Goal: Task Accomplishment & Management: Complete application form

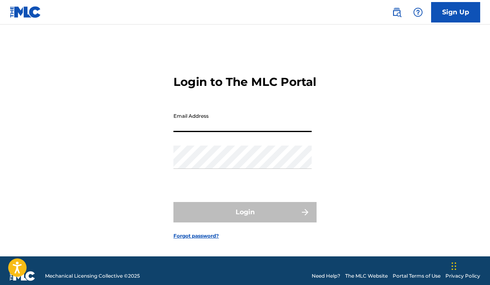
click at [229, 128] on input "Email Address" at bounding box center [243, 120] width 138 height 23
click at [188, 132] on input "Email Address" at bounding box center [243, 120] width 138 height 23
type input "[EMAIL_ADDRESS][DOMAIN_NAME]"
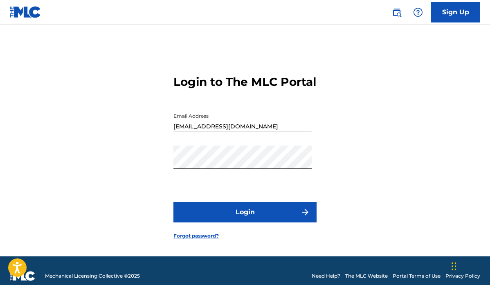
click at [258, 221] on button "Login" at bounding box center [245, 212] width 143 height 20
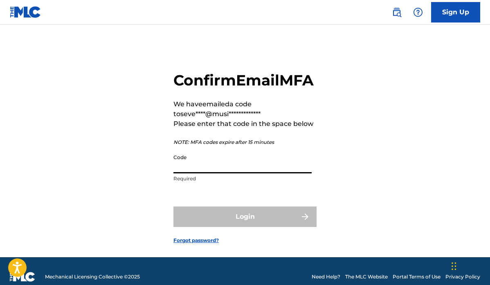
click at [273, 174] on input "Code" at bounding box center [243, 161] width 138 height 23
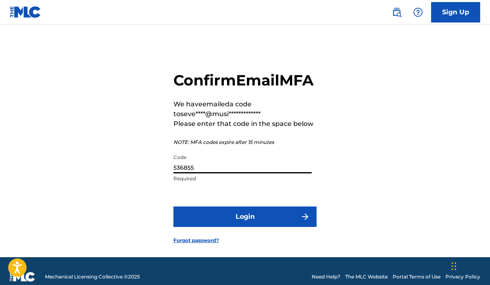
type input "536855"
click at [243, 227] on button "Login" at bounding box center [245, 217] width 143 height 20
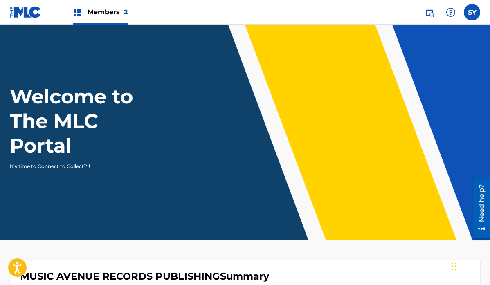
click at [286, 249] on main "Welcome to The MLC Portal It's time to Connect to Collect™! MUSIC AVENUE RECORD…" at bounding box center [245, 262] width 490 height 475
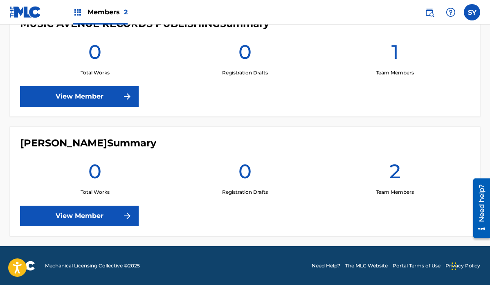
scroll to position [253, 0]
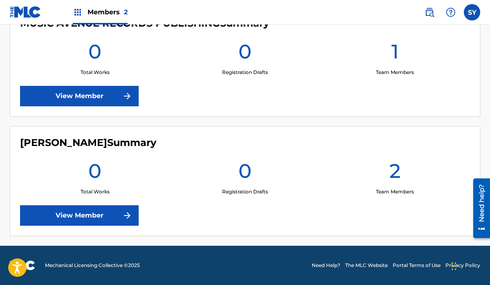
click at [91, 217] on link "View Member" at bounding box center [79, 215] width 119 height 20
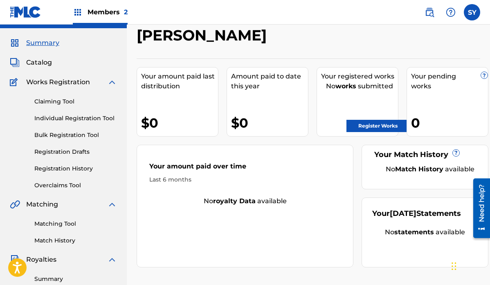
scroll to position [14, 0]
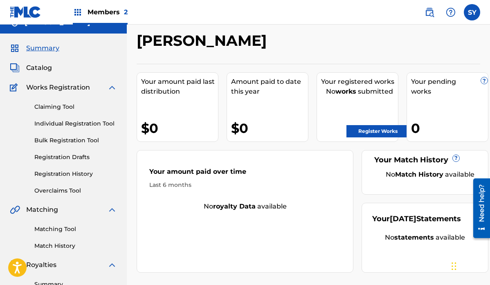
click at [61, 108] on link "Claiming Tool" at bounding box center [75, 107] width 83 height 9
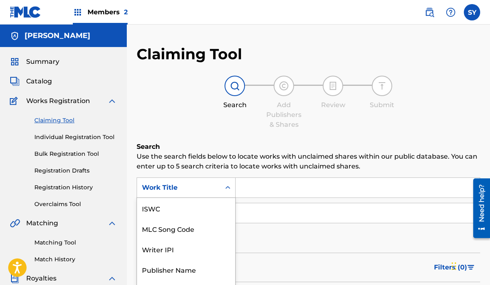
scroll to position [36, 0]
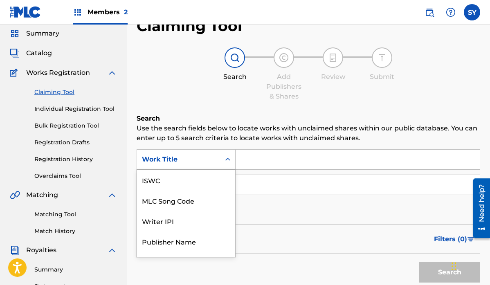
click at [230, 170] on div "Work Title selected, 7 of 7. 7 results available. Use Up and Down to choose opt…" at bounding box center [186, 159] width 99 height 20
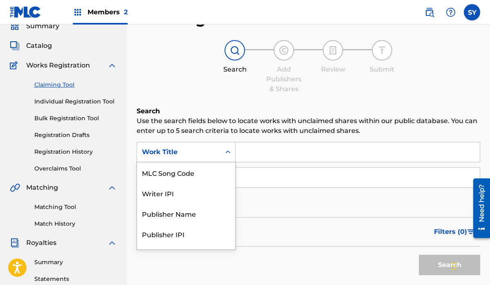
scroll to position [36, 0]
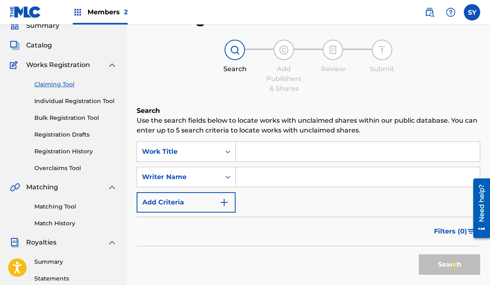
click at [187, 69] on div "Search Add Publishers & Shares Review Submit" at bounding box center [309, 67] width 344 height 54
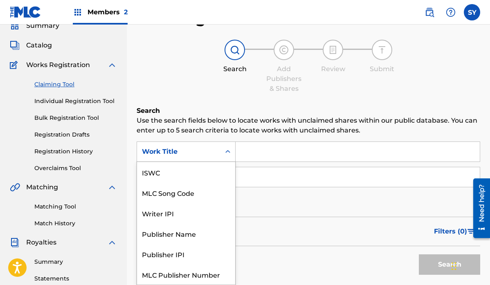
click at [230, 153] on icon "Search Form" at bounding box center [228, 152] width 8 height 8
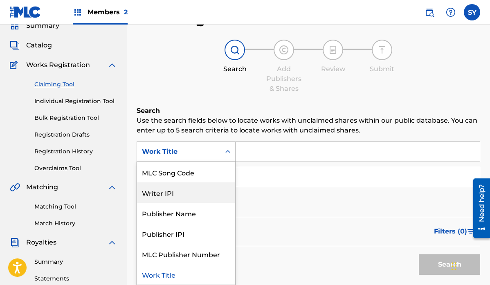
click at [202, 192] on div "Writer IPI" at bounding box center [186, 193] width 98 height 20
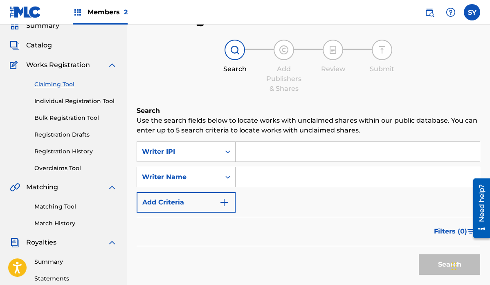
click at [267, 155] on input "Search Form" at bounding box center [358, 152] width 244 height 20
paste input "150716592"
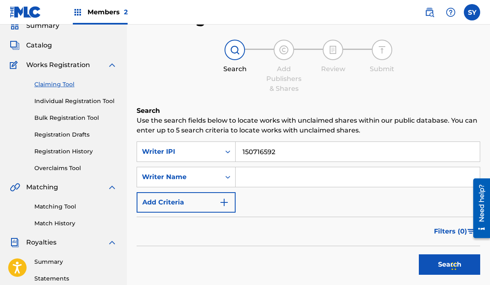
type input "150716592"
click at [432, 273] on button "Search" at bounding box center [449, 265] width 61 height 20
click at [409, 230] on div "Filters ( 0 )" at bounding box center [309, 231] width 344 height 29
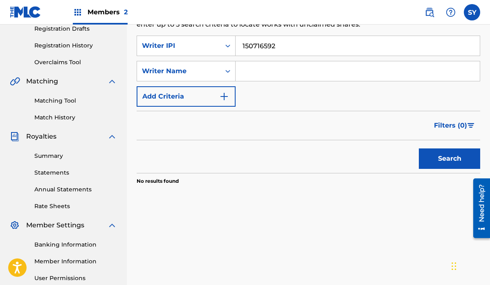
scroll to position [151, 0]
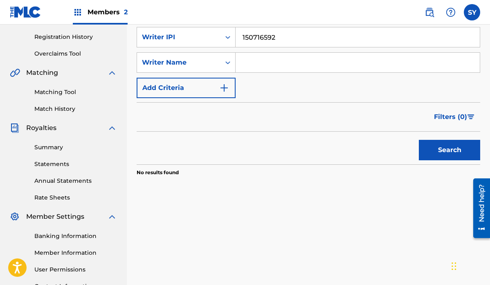
click at [439, 151] on button "Search" at bounding box center [449, 150] width 61 height 20
click at [425, 148] on button "Search" at bounding box center [449, 150] width 61 height 20
click at [425, 152] on button "Search" at bounding box center [449, 150] width 61 height 20
click at [234, 43] on div "Search Form" at bounding box center [228, 37] width 15 height 15
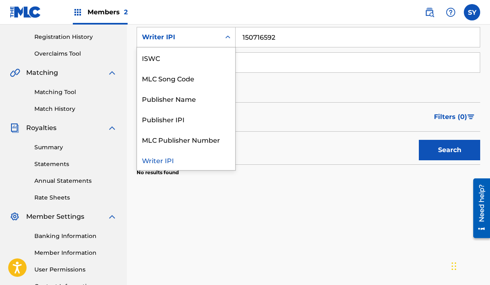
scroll to position [0, 0]
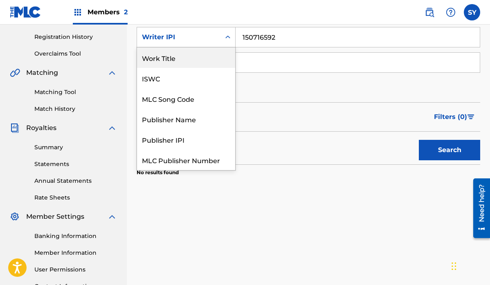
click at [202, 115] on div "Publisher Name" at bounding box center [186, 119] width 98 height 20
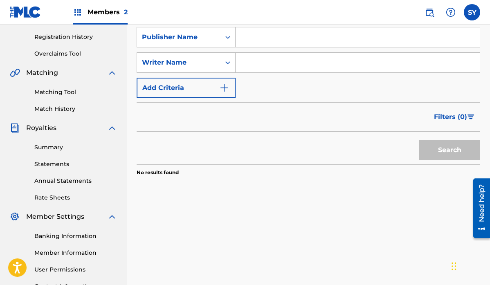
click at [55, 76] on span "Matching" at bounding box center [42, 73] width 32 height 10
click at [73, 91] on link "Matching Tool" at bounding box center [75, 92] width 83 height 9
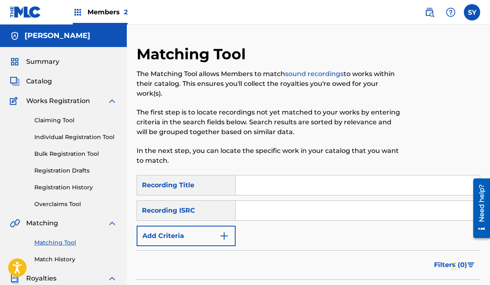
click at [52, 120] on link "Claiming Tool" at bounding box center [75, 120] width 83 height 9
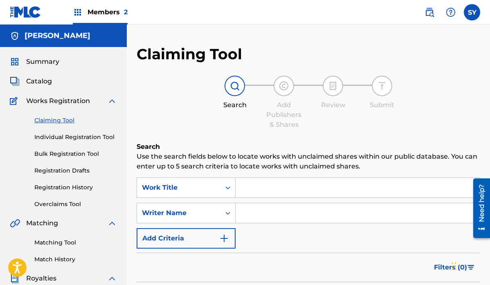
click at [268, 180] on input "Search Form" at bounding box center [358, 188] width 244 height 20
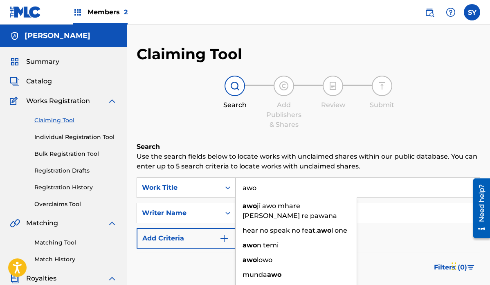
click at [281, 188] on input "awo" at bounding box center [358, 188] width 244 height 20
click at [330, 189] on input "awo" at bounding box center [358, 188] width 244 height 20
click at [331, 185] on input "awo" at bounding box center [358, 188] width 244 height 20
click at [264, 190] on input "awo" at bounding box center [358, 188] width 244 height 20
type input "awo"
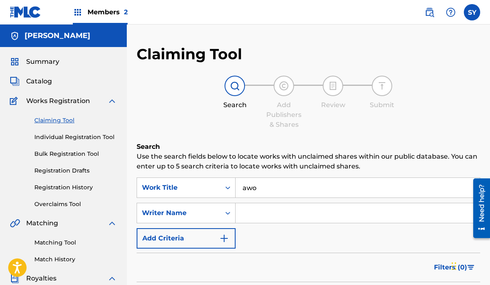
click at [432, 240] on div "SearchWithCriteria2e36d358-83eb-426b-baaf-209af5f588eb Work Title awo SearchWit…" at bounding box center [309, 213] width 344 height 71
click at [301, 213] on input "Search Form" at bounding box center [358, 213] width 244 height 20
type input "[PERSON_NAME]"
click at [368, 243] on div "SearchWithCriteria2e36d358-83eb-426b-baaf-209af5f588eb Work Title awo SearchWit…" at bounding box center [309, 213] width 344 height 71
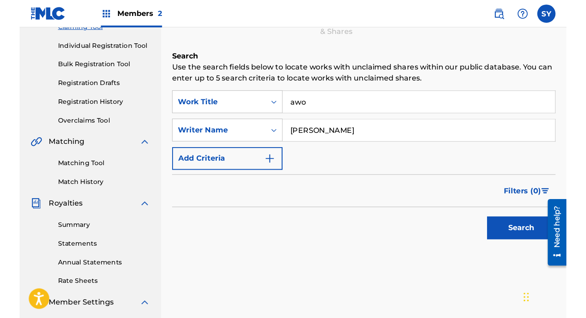
scroll to position [98, 0]
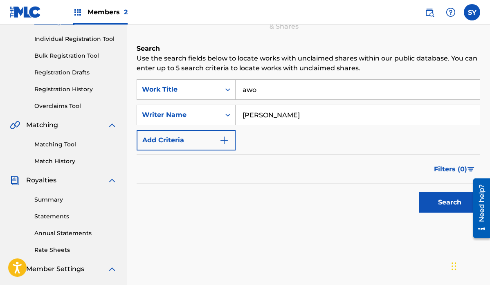
click at [450, 203] on button "Search" at bounding box center [449, 202] width 61 height 20
click at [338, 93] on input "awo" at bounding box center [358, 90] width 244 height 20
click at [433, 207] on button "Search" at bounding box center [449, 202] width 61 height 20
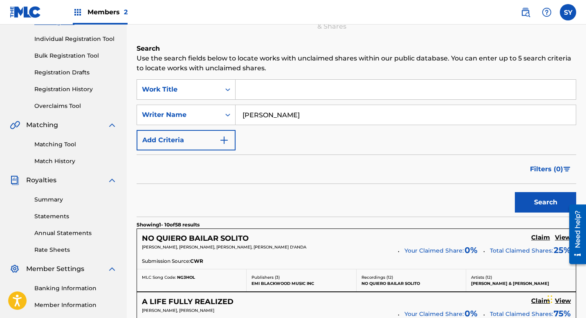
click at [422, 194] on div "Search" at bounding box center [357, 200] width 440 height 33
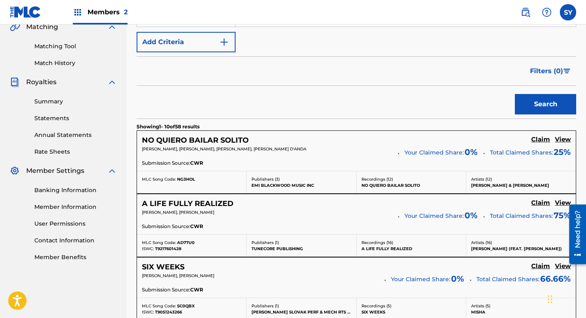
scroll to position [213, 0]
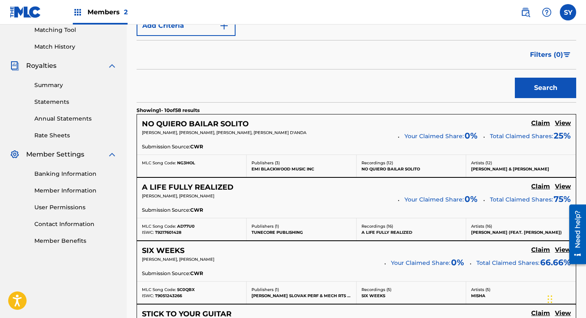
click at [490, 124] on h5 "Claim" at bounding box center [541, 124] width 19 height 8
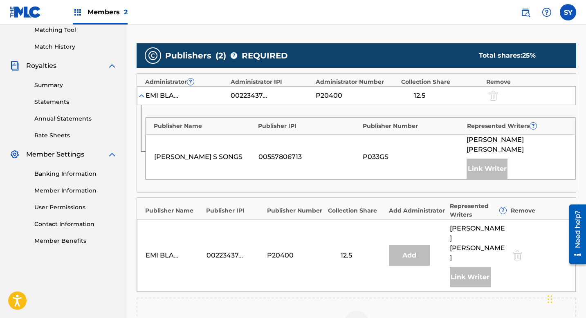
click at [359, 285] on img at bounding box center [357, 323] width 10 height 10
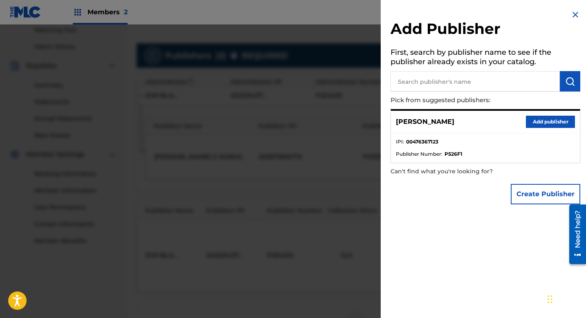
click at [490, 198] on button "Create Publisher" at bounding box center [546, 194] width 70 height 20
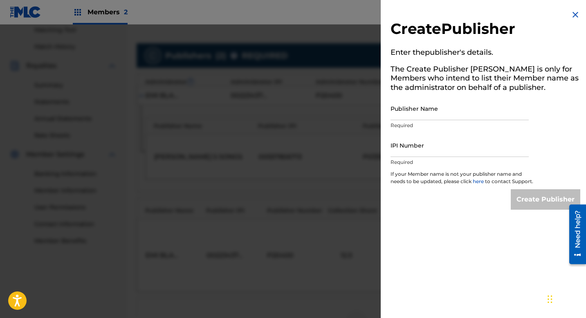
click at [413, 113] on input "Publisher Name" at bounding box center [460, 108] width 138 height 23
type input "MUSIC AVENUE RECORDS PUBLISHING"
click at [426, 148] on input "IPI Number" at bounding box center [460, 145] width 138 height 23
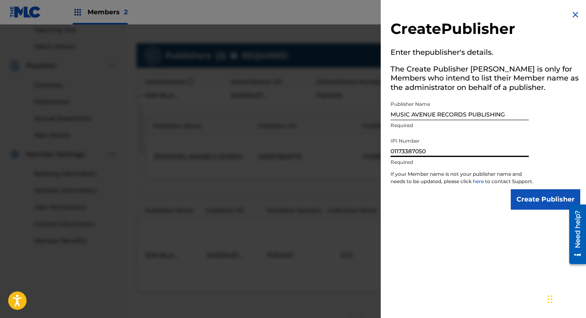
type input "01173387050"
click at [490, 210] on input "Create Publisher" at bounding box center [546, 199] width 70 height 20
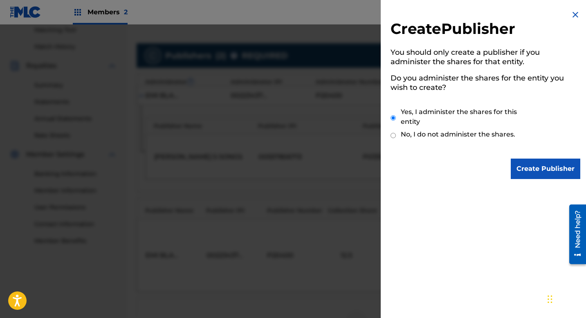
click at [490, 169] on input "Create Publisher" at bounding box center [546, 169] width 70 height 20
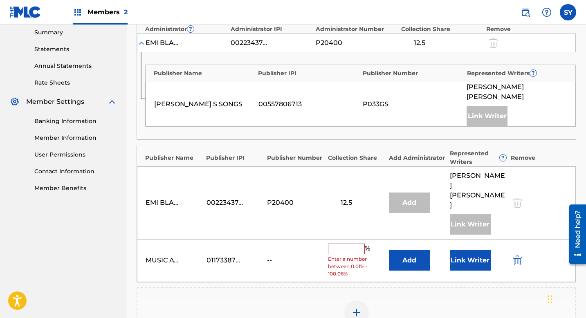
scroll to position [278, 0]
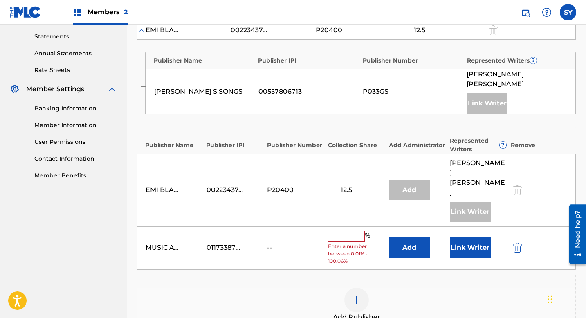
click at [349, 231] on input "text" at bounding box center [346, 236] width 37 height 11
click at [133, 137] on div "Claiming Tool Search Add Publishers & Shares Review Submit Add Publishers & Sha…" at bounding box center [357, 98] width 460 height 662
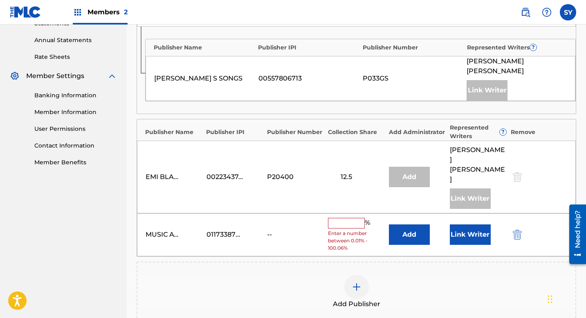
scroll to position [295, 0]
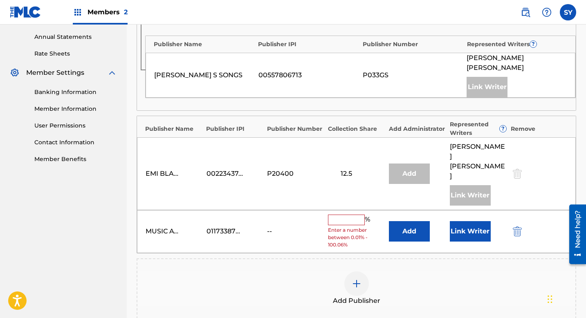
click at [344, 215] on input "text" at bounding box center [346, 220] width 37 height 11
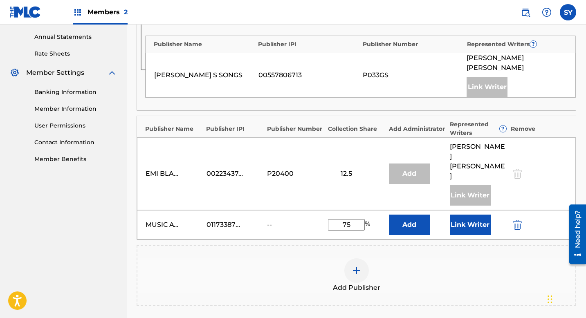
type input "75"
click at [448, 259] on div "Add Publisher" at bounding box center [357, 276] width 438 height 34
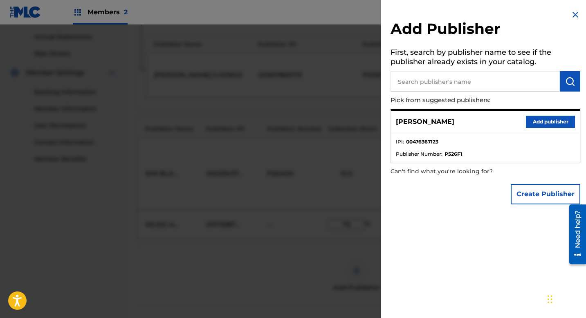
click at [329, 259] on div at bounding box center [293, 184] width 586 height 318
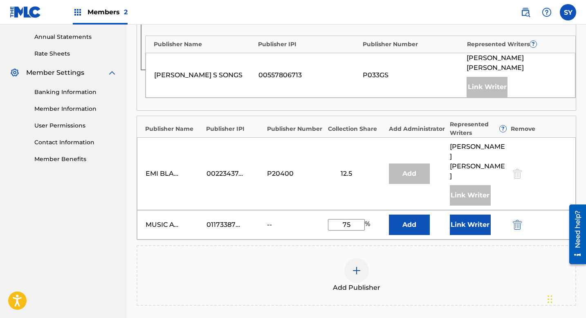
click at [415, 215] on button "Add" at bounding box center [409, 225] width 41 height 20
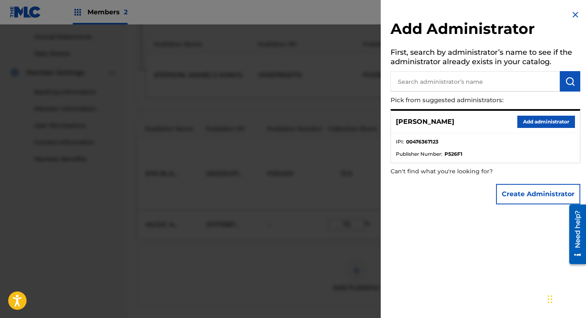
click at [430, 80] on input "text" at bounding box center [475, 81] width 169 height 20
type input "SEVERINA"
click at [490, 86] on img at bounding box center [551, 81] width 10 height 10
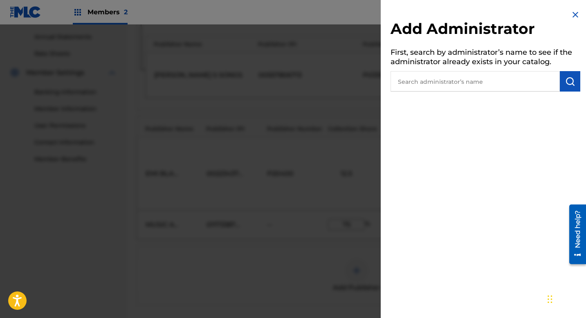
click at [473, 80] on input "text" at bounding box center [475, 81] width 169 height 20
click at [454, 229] on div "Add Administrator First, search by administrator’s name to see if the administr…" at bounding box center [486, 159] width 210 height 318
click at [490, 83] on button "submit" at bounding box center [570, 81] width 20 height 20
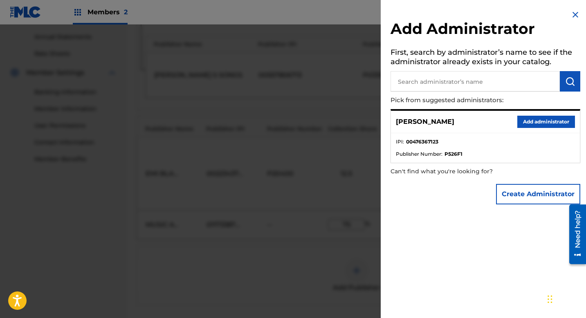
click at [490, 196] on button "Create Administrator" at bounding box center [538, 194] width 84 height 20
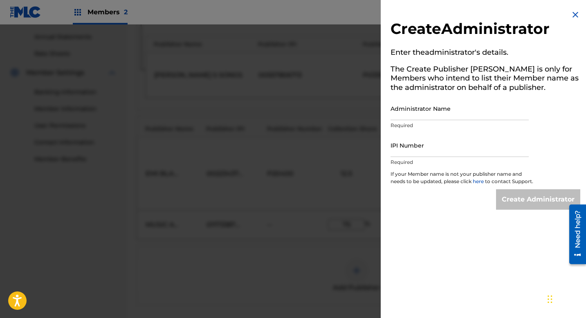
scroll to position [385, 0]
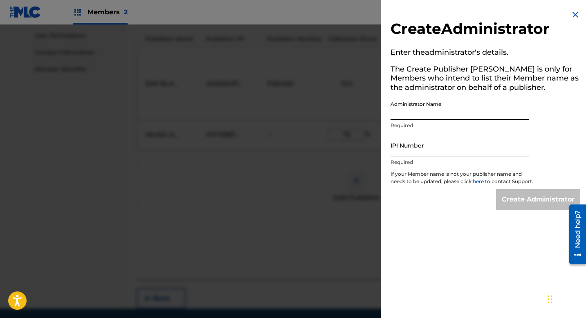
click at [439, 104] on input "Administrator Name" at bounding box center [460, 108] width 138 height 23
click at [448, 111] on input "Administrator Name" at bounding box center [460, 108] width 138 height 23
type input "[GEOGRAPHIC_DATA]"
click at [428, 149] on input "IPI Number" at bounding box center [460, 145] width 138 height 23
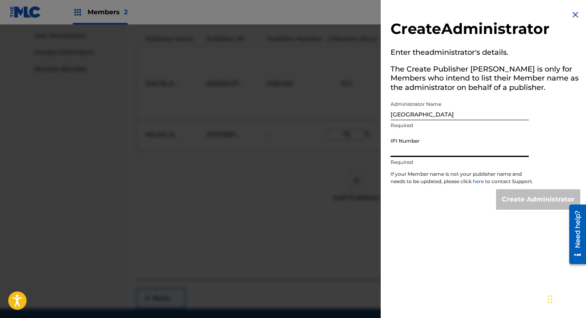
type input "01173387050"
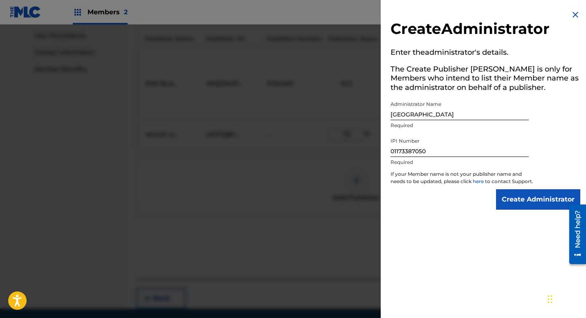
click at [444, 244] on div "Create Administrator Enter the administrator 's details. The Create Publisher b…" at bounding box center [486, 159] width 210 height 318
click at [490, 210] on input "Create Administrator" at bounding box center [538, 199] width 84 height 20
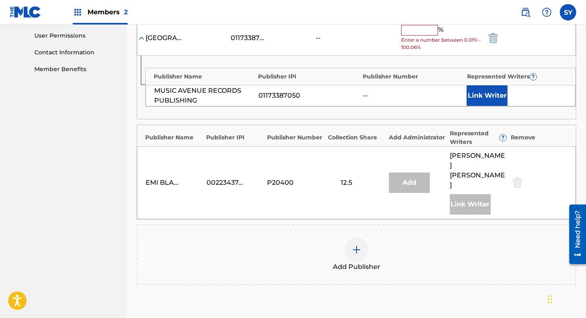
click at [489, 86] on button "Link Writer" at bounding box center [487, 96] width 41 height 20
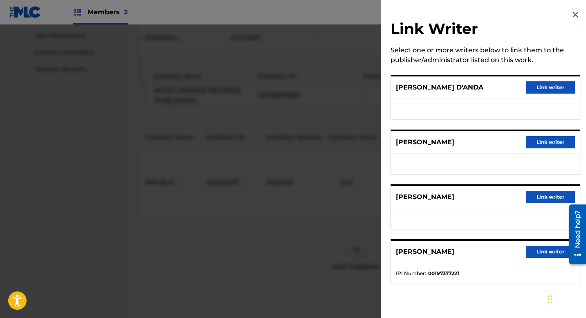
click at [490, 142] on button "Link writer" at bounding box center [550, 142] width 49 height 12
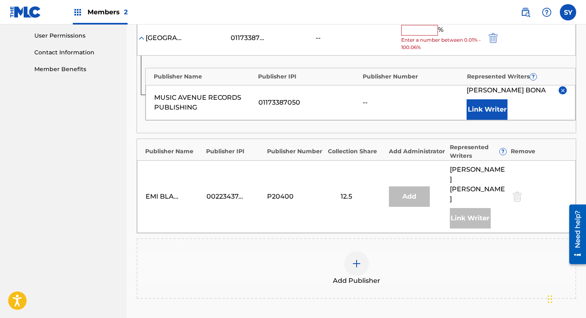
click at [490, 123] on div "Claiming Tool Search Add Publishers & Shares Review Submit Add Publishers & Sha…" at bounding box center [357, 26] width 460 height 732
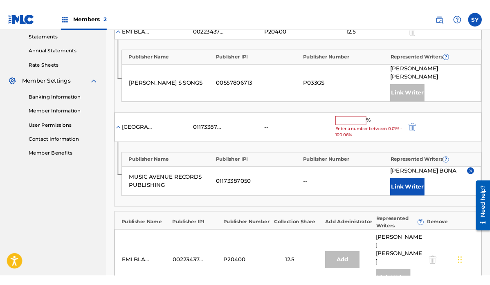
scroll to position [295, 0]
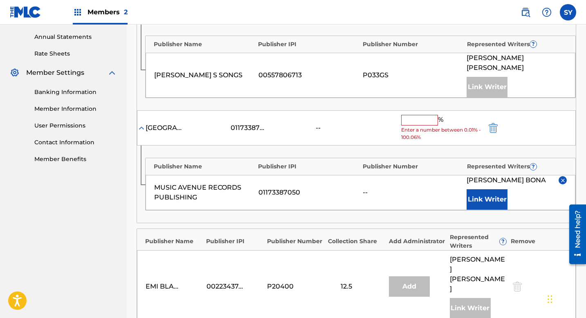
click at [490, 180] on div "[PERSON_NAME] Link Writer" at bounding box center [517, 193] width 100 height 34
click at [490, 123] on img "submit" at bounding box center [493, 128] width 9 height 10
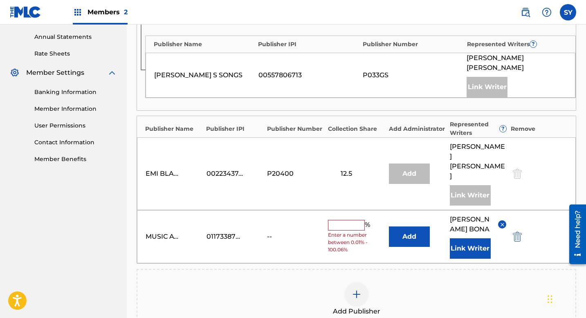
click at [259, 282] on div "Add Publisher" at bounding box center [357, 299] width 438 height 34
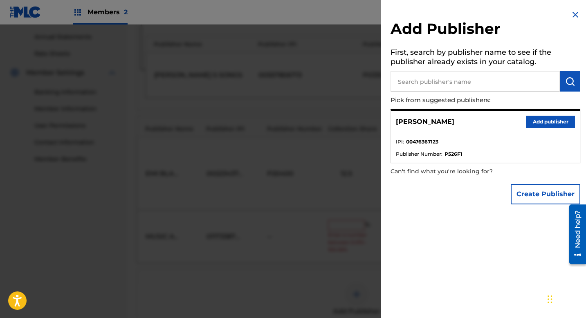
click at [490, 15] on img at bounding box center [576, 15] width 10 height 10
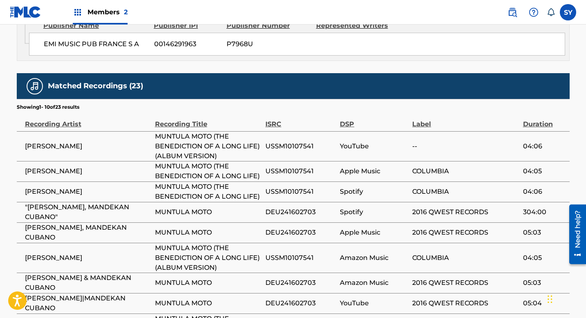
click at [402, 14] on nav "Members 2 SY SY Severina Yotova severina@musicavenueco.com Notification Prefere…" at bounding box center [293, 12] width 586 height 25
